Goal: Task Accomplishment & Management: Complete application form

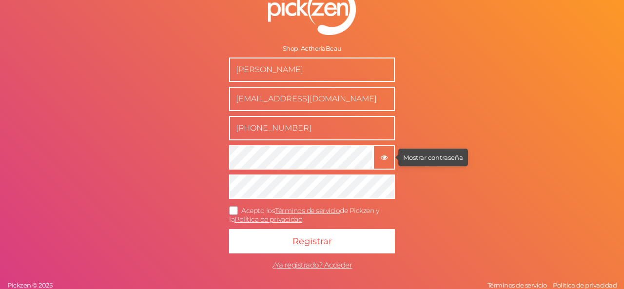
click at [382, 159] on icon "button" at bounding box center [384, 157] width 7 height 7
click at [385, 155] on tooltip "× Ocultar contraseña" at bounding box center [384, 157] width 20 height 7
click at [226, 212] on icon at bounding box center [234, 210] width 16 height 5
click at [0, 0] on input "Acepto los Términos de servicio de Pickzen y la Política de privacidad ." at bounding box center [0, 0] width 0 height 0
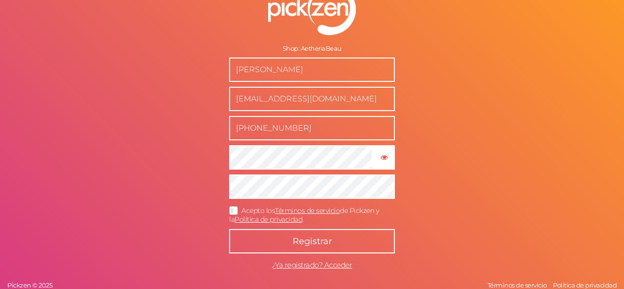
click at [263, 247] on button "Registrar" at bounding box center [312, 241] width 166 height 24
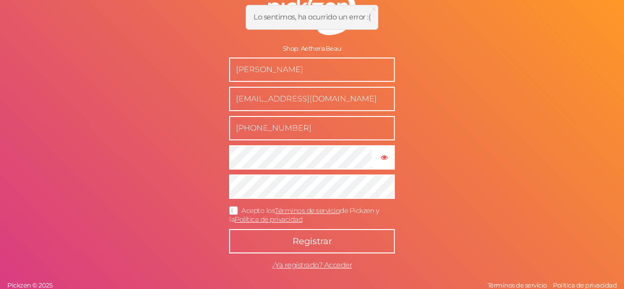
click at [322, 240] on span "Registrar" at bounding box center [313, 241] width 40 height 11
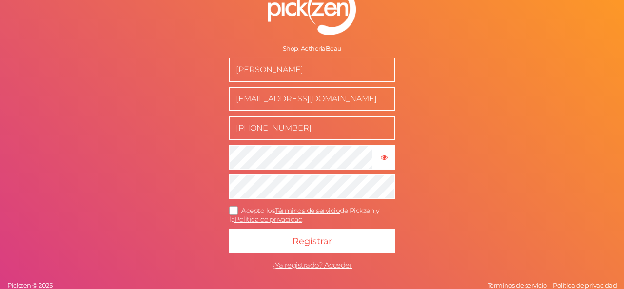
click at [237, 209] on icon at bounding box center [234, 210] width 16 height 5
click at [0, 0] on input "Acepto los Términos de servicio de Pickzen y la Política de privacidad ." at bounding box center [0, 0] width 0 height 0
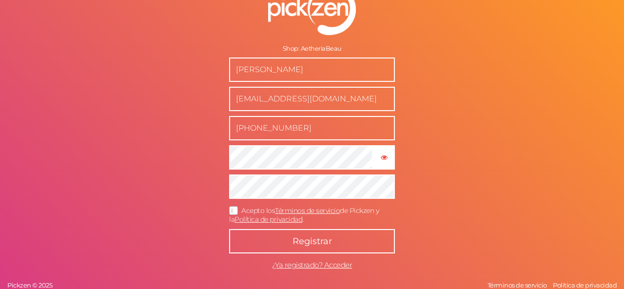
click at [328, 241] on span "Registrar" at bounding box center [313, 241] width 40 height 11
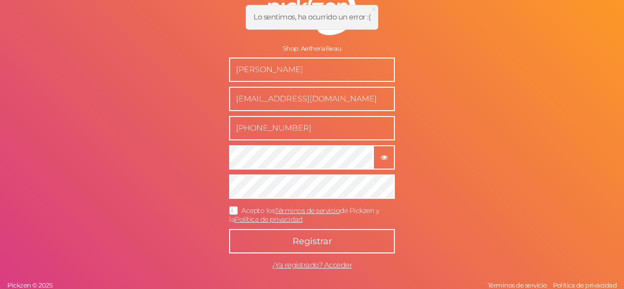
click at [382, 146] on button "× Mostrar contraseña" at bounding box center [384, 157] width 22 height 24
click at [384, 154] on tooltip "× Ocultar contraseña" at bounding box center [384, 157] width 20 height 7
